Goal: Task Accomplishment & Management: Manage account settings

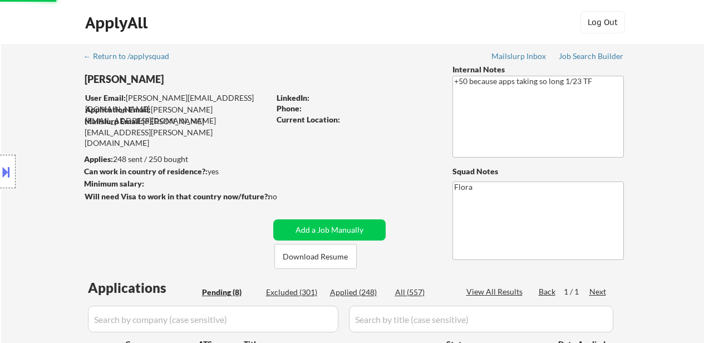
select select ""pending""
select select ""excluded__other_""
select select ""pending""
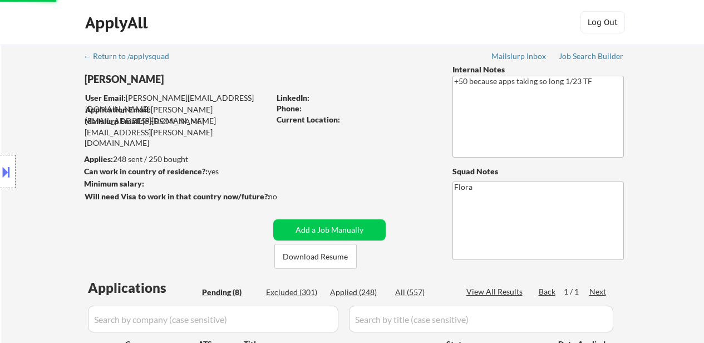
select select ""pending""
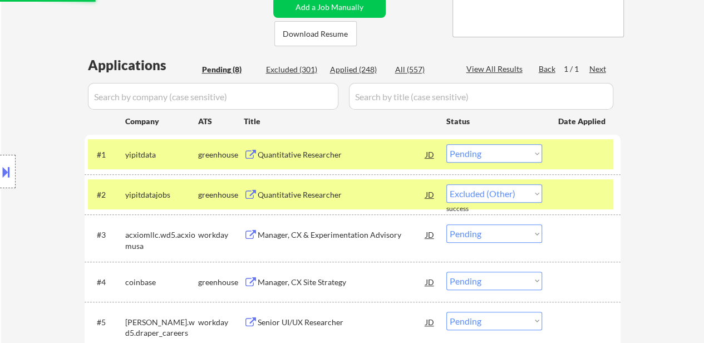
select select ""pending""
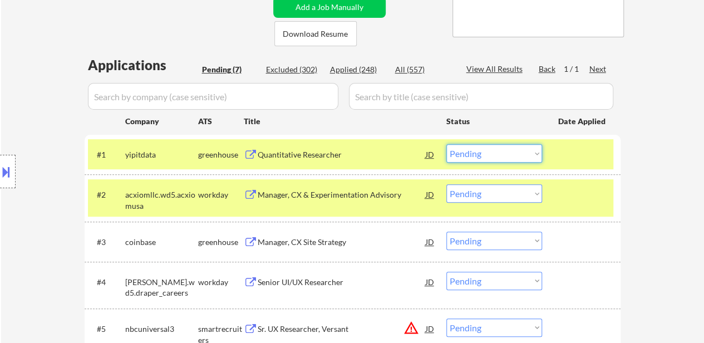
click at [506, 153] on select "Choose an option... Pending Applied Excluded (Questions) Excluded (Expired) Exc…" at bounding box center [494, 153] width 96 height 18
click at [446, 144] on select "Choose an option... Pending Applied Excluded (Questions) Excluded (Expired) Exc…" at bounding box center [494, 153] width 96 height 18
select select ""pending""
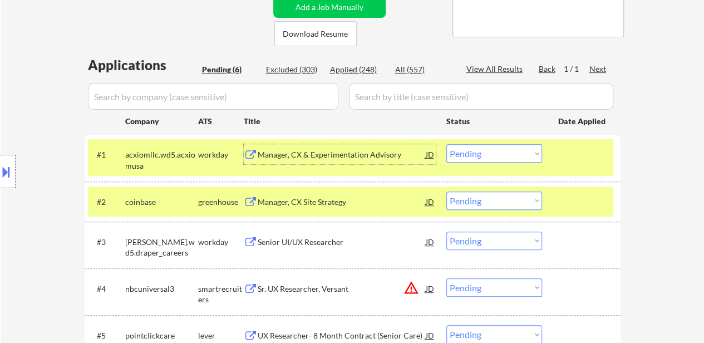
click at [361, 161] on div "Manager, CX & Experimentation Advisory" at bounding box center [342, 154] width 168 height 20
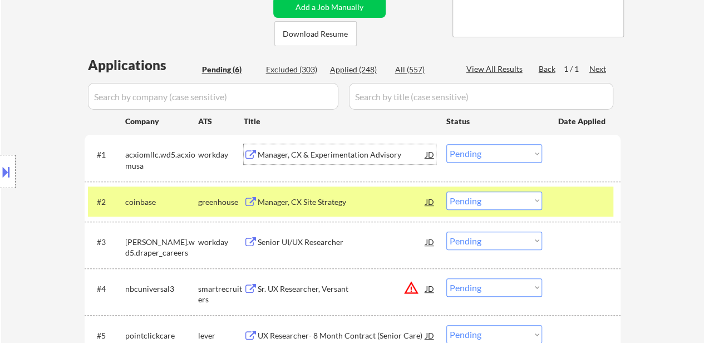
click at [563, 196] on div at bounding box center [582, 201] width 49 height 20
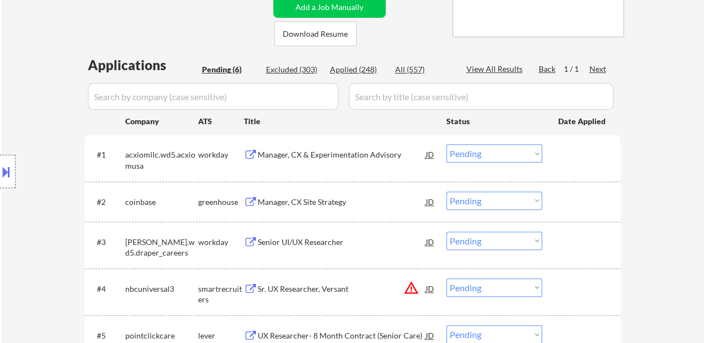
click at [317, 199] on div "Manager, CX Site Strategy" at bounding box center [342, 201] width 168 height 11
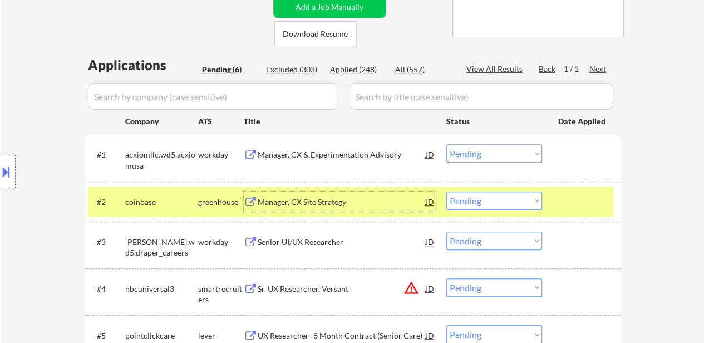
click at [493, 201] on select "Choose an option... Pending Applied Excluded (Questions) Excluded (Expired) Exc…" at bounding box center [494, 200] width 96 height 18
click at [446, 191] on select "Choose an option... Pending Applied Excluded (Questions) Excluded (Expired) Exc…" at bounding box center [494, 200] width 96 height 18
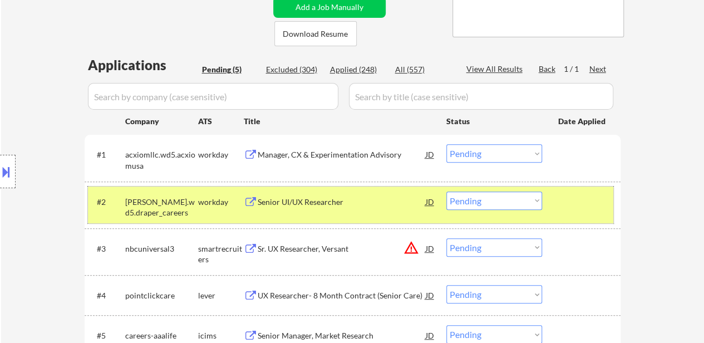
drag, startPoint x: 563, startPoint y: 196, endPoint x: 544, endPoint y: 202, distance: 19.2
click at [563, 197] on div at bounding box center [582, 201] width 49 height 20
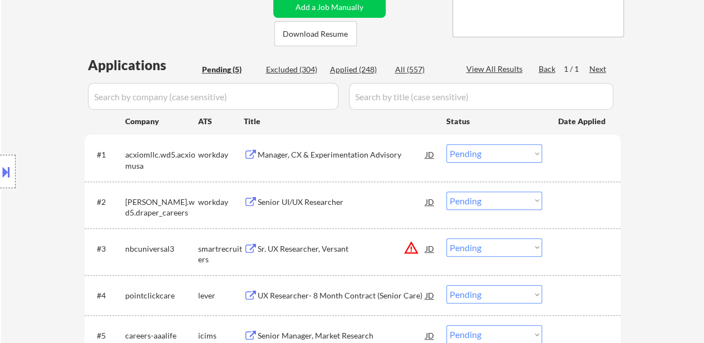
click at [572, 166] on div "#1 acxiomllc.wd5.acxiomusa workday Manager, CX & Experimentation Advisory JD Ch…" at bounding box center [350, 157] width 525 height 37
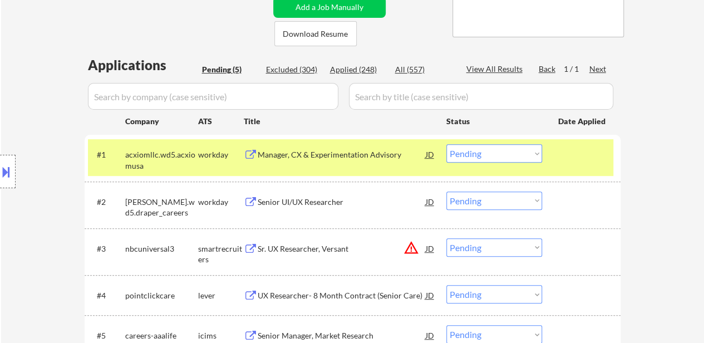
click at [569, 211] on div at bounding box center [582, 201] width 49 height 20
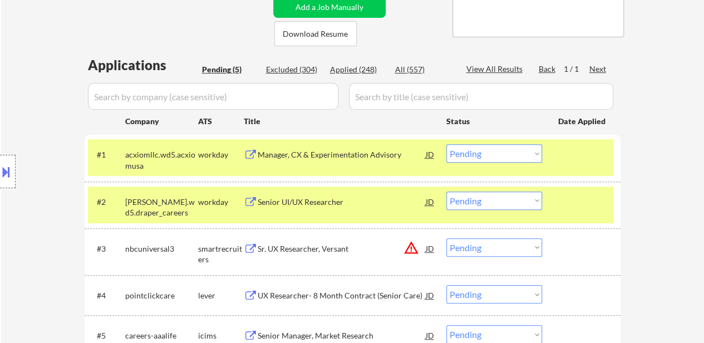
drag, startPoint x: 602, startPoint y: 194, endPoint x: 561, endPoint y: 195, distance: 40.6
click at [601, 194] on div at bounding box center [582, 201] width 49 height 20
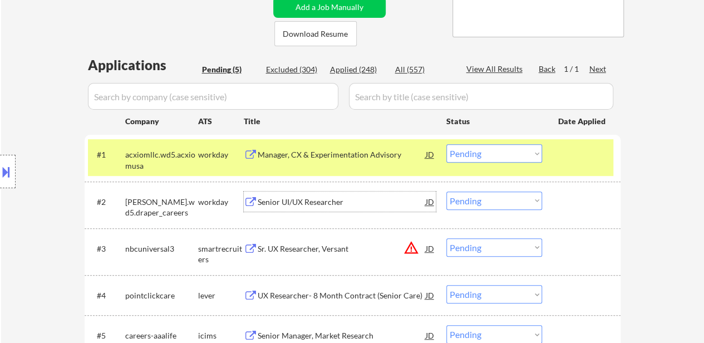
click at [314, 202] on div "Senior UI/UX Researcher" at bounding box center [342, 201] width 168 height 11
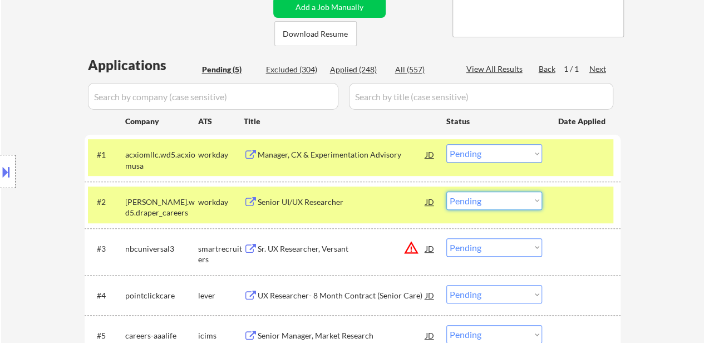
click at [504, 198] on select "Choose an option... Pending Applied Excluded (Questions) Excluded (Expired) Exc…" at bounding box center [494, 200] width 96 height 18
click at [446, 191] on select "Choose an option... Pending Applied Excluded (Questions) Excluded (Expired) Exc…" at bounding box center [494, 200] width 96 height 18
select select ""pending""
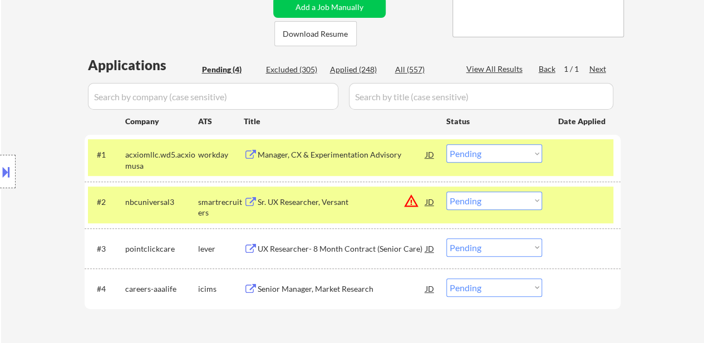
click at [574, 212] on div "#2 nbcuniversal3 smartrecruiters Sr. UX Researcher, Versant JD warning_amber Ch…" at bounding box center [350, 204] width 525 height 37
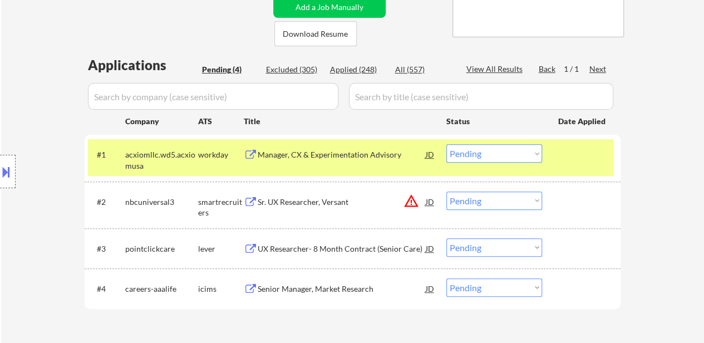
click at [328, 203] on div "Sr. UX Researcher, Versant" at bounding box center [342, 201] width 168 height 11
